Goal: Task Accomplishment & Management: Use online tool/utility

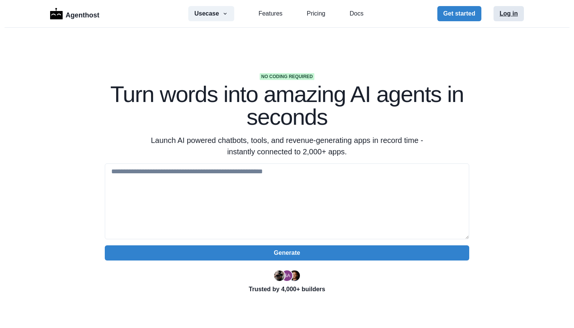
click at [514, 12] on button "Log in" at bounding box center [508, 13] width 30 height 15
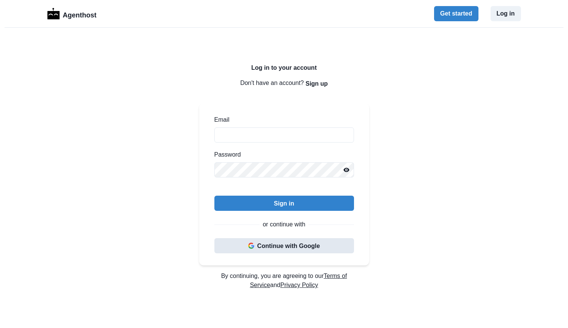
click at [267, 243] on button "Continue with Google" at bounding box center [284, 245] width 140 height 15
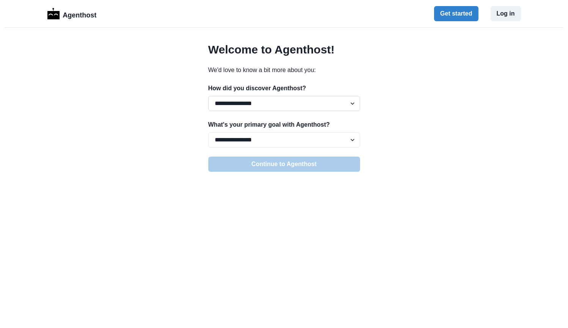
select select "*****"
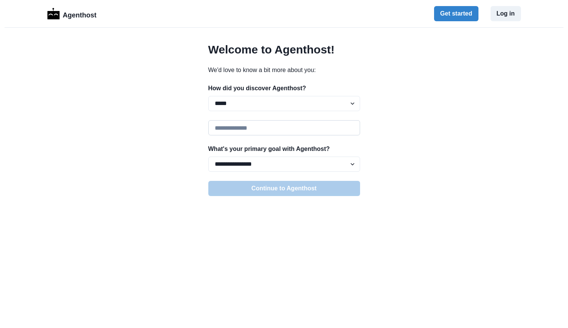
click at [243, 128] on input at bounding box center [284, 127] width 152 height 15
type input "*"
type input "**********"
select select "*****"
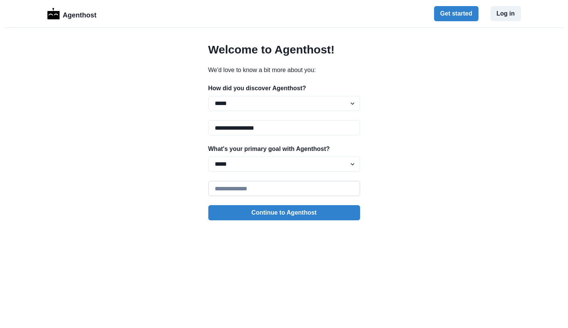
click at [249, 189] on input at bounding box center [284, 188] width 152 height 15
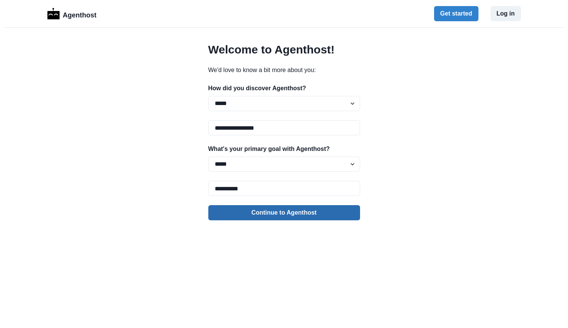
type input "**********"
click at [246, 214] on button "Continue to Agenthost" at bounding box center [284, 212] width 152 height 15
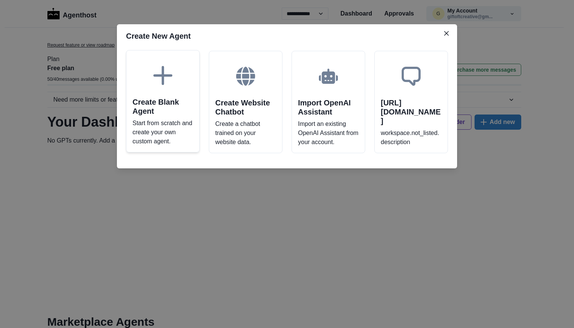
click at [162, 68] on icon at bounding box center [162, 75] width 19 height 19
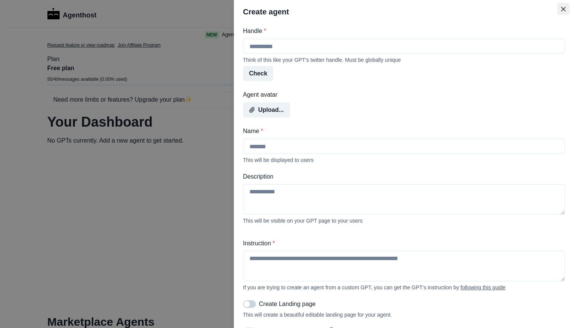
click at [563, 10] on icon "Close" at bounding box center [563, 9] width 5 height 5
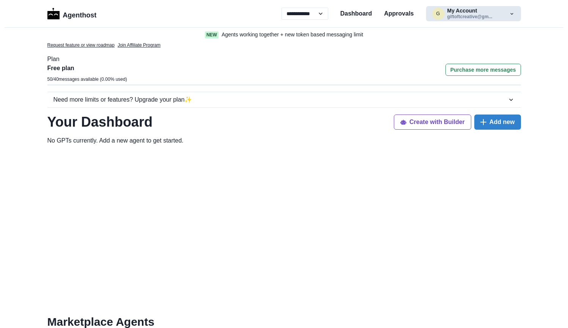
click at [501, 14] on button "g My Account giftoftcreative@gm..." at bounding box center [473, 13] width 95 height 15
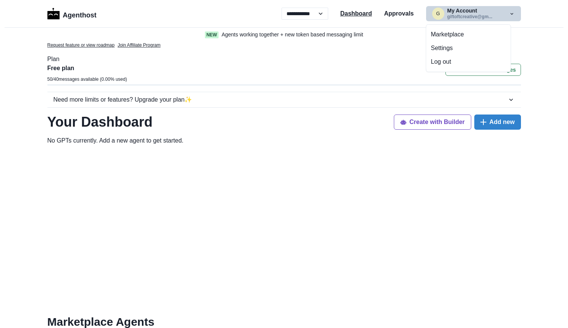
click at [365, 11] on p "Dashboard" at bounding box center [356, 13] width 32 height 9
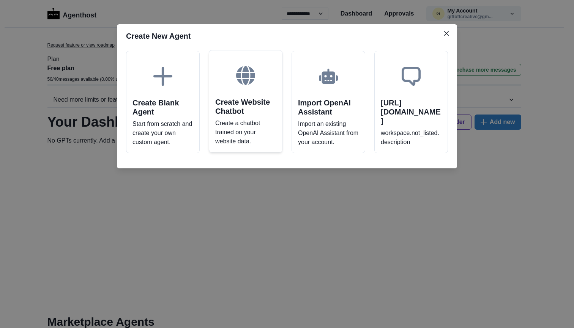
click at [226, 83] on div at bounding box center [245, 76] width 61 height 38
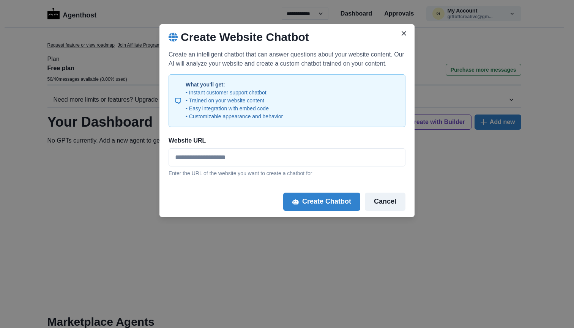
click at [390, 201] on button "Cancel" at bounding box center [385, 202] width 41 height 18
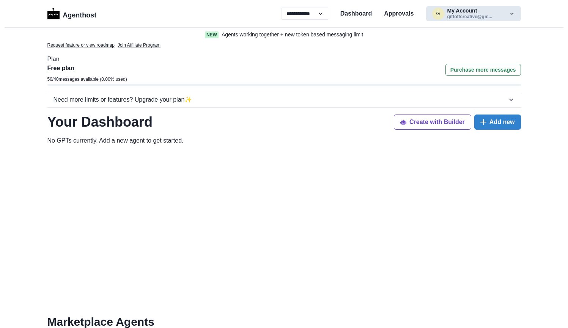
click at [490, 13] on button "g My Account giftoftcreative@gm..." at bounding box center [473, 13] width 95 height 15
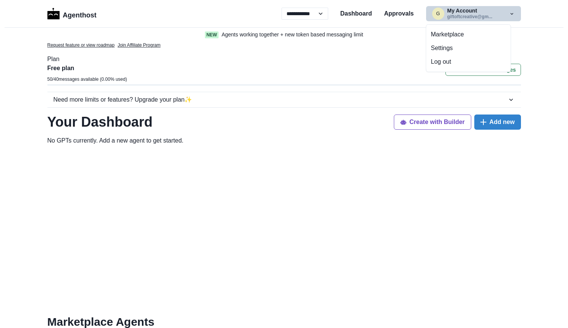
click at [490, 13] on button "g My Account giftoftcreative@gm..." at bounding box center [473, 13] width 95 height 15
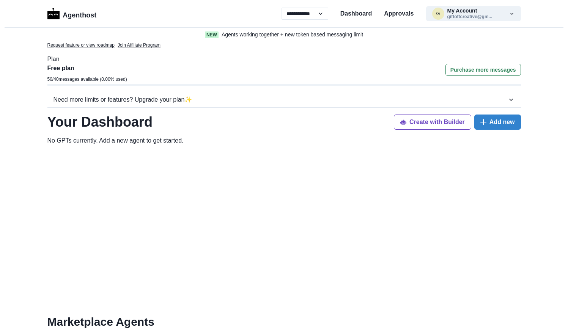
click at [521, 125] on div "Request feature or view roadmap Join Affiliate Program Plan Free plan 50 / 40 m…" at bounding box center [284, 245] width 486 height 407
click at [506, 125] on button "Add new" at bounding box center [497, 122] width 47 height 15
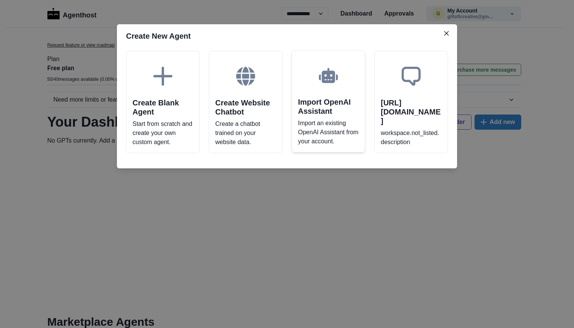
click at [335, 118] on div "Import OpenAI Assistant Import an existing OpenAI Assistant from your account." at bounding box center [328, 101] width 74 height 102
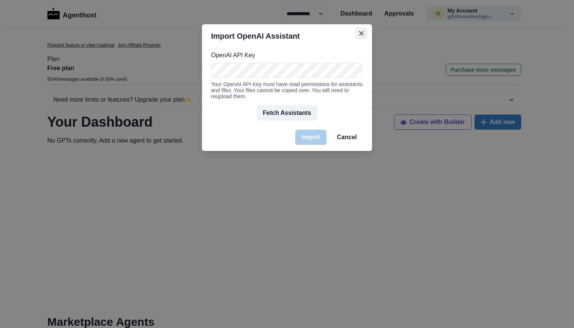
click at [361, 36] on button "Close" at bounding box center [361, 33] width 12 height 12
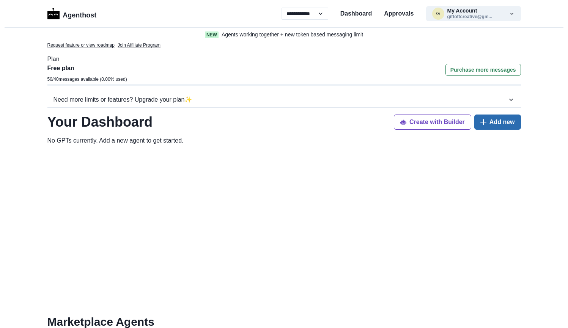
click at [511, 126] on button "Add new" at bounding box center [497, 122] width 47 height 15
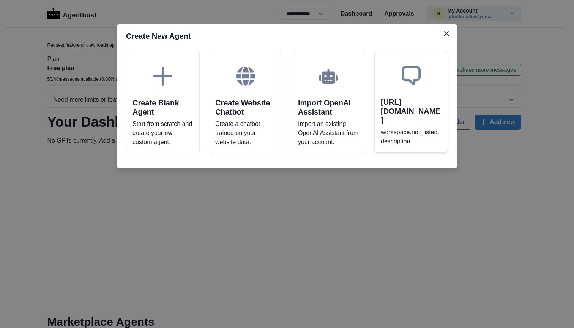
click at [411, 114] on h2 "[URL][DOMAIN_NAME]" at bounding box center [410, 110] width 61 height 27
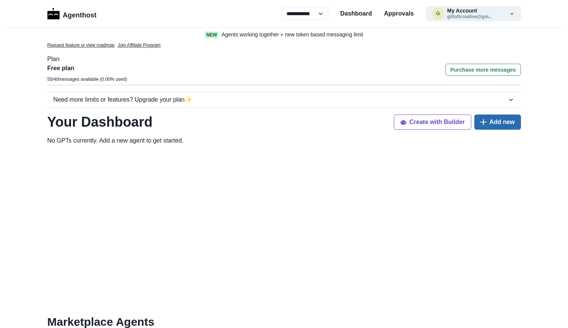
click at [492, 124] on button "Add new" at bounding box center [497, 122] width 47 height 15
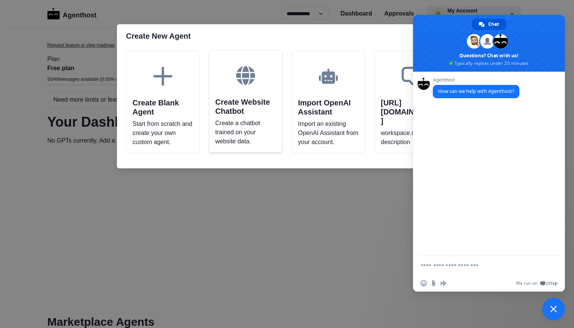
click at [212, 152] on div "Create Website Chatbot Create a chatbot trained on your website data." at bounding box center [246, 101] width 74 height 102
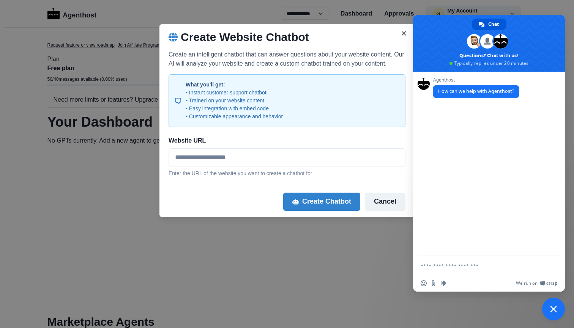
click at [387, 198] on button "Cancel" at bounding box center [385, 202] width 41 height 18
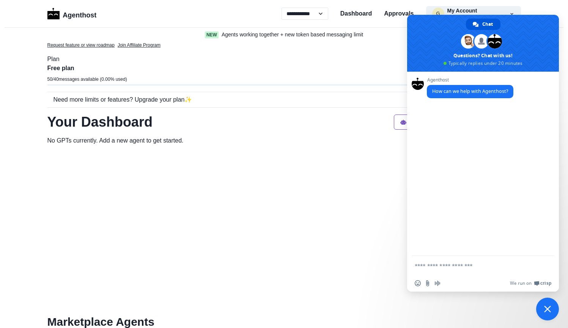
click at [541, 309] on span "Close chat" at bounding box center [547, 309] width 23 height 23
